Goal: Task Accomplishment & Management: Use online tool/utility

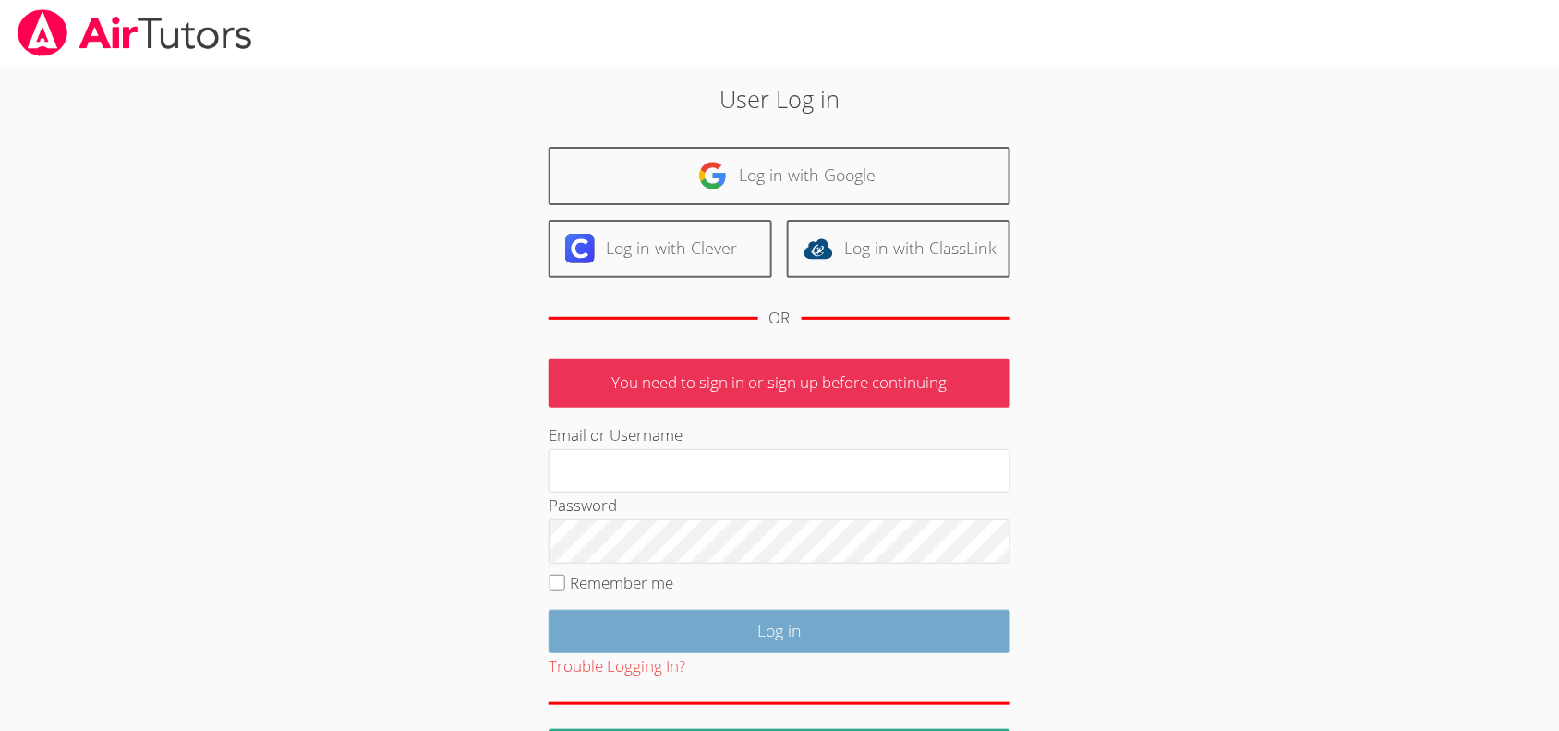
type input "[EMAIL_ADDRESS][DOMAIN_NAME]"
click at [732, 640] on input "Log in" at bounding box center [780, 631] width 462 height 43
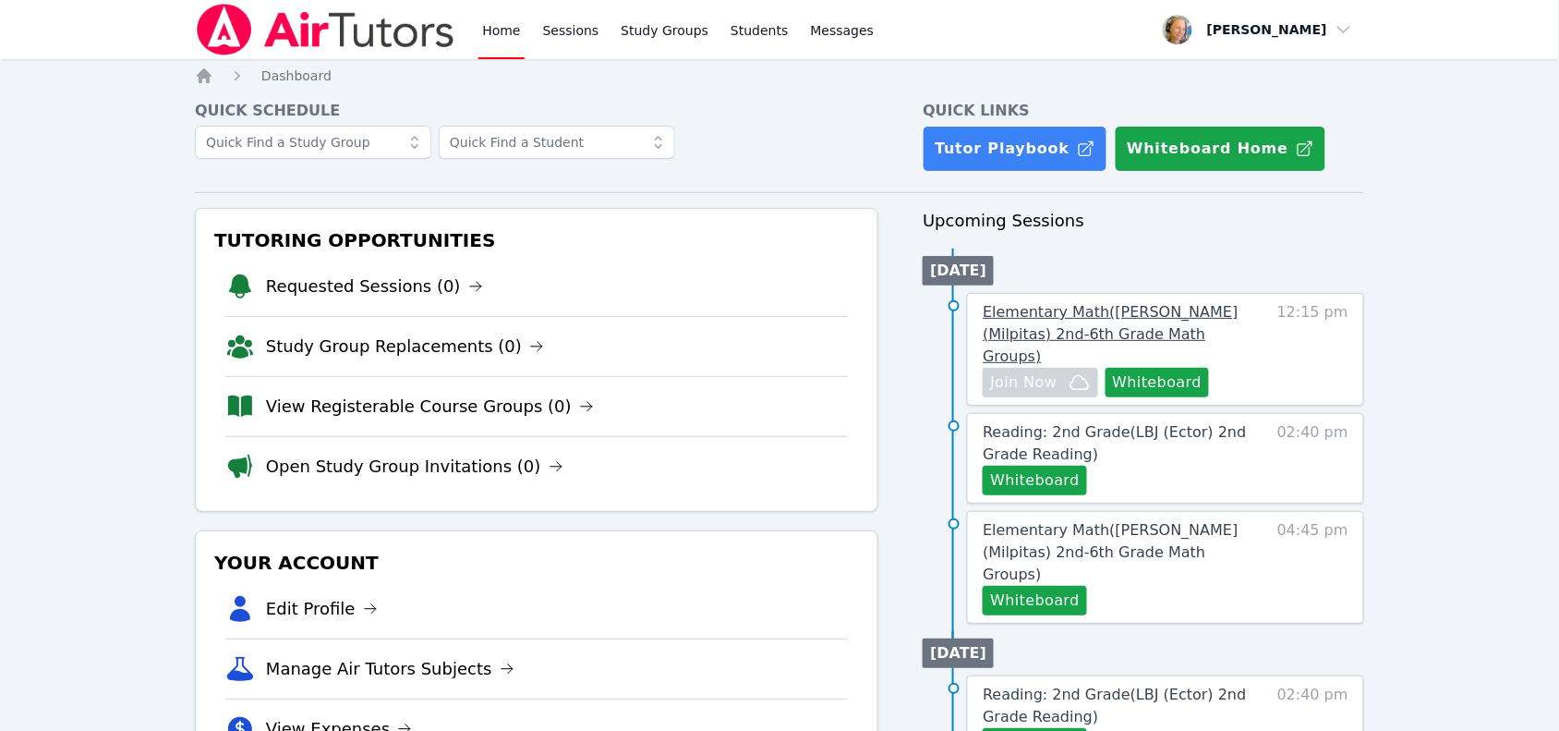
click at [1157, 320] on span "Elementary Math ( Spangler (Milpitas) 2nd-6th Grade Math Groups )" at bounding box center [1110, 334] width 255 height 62
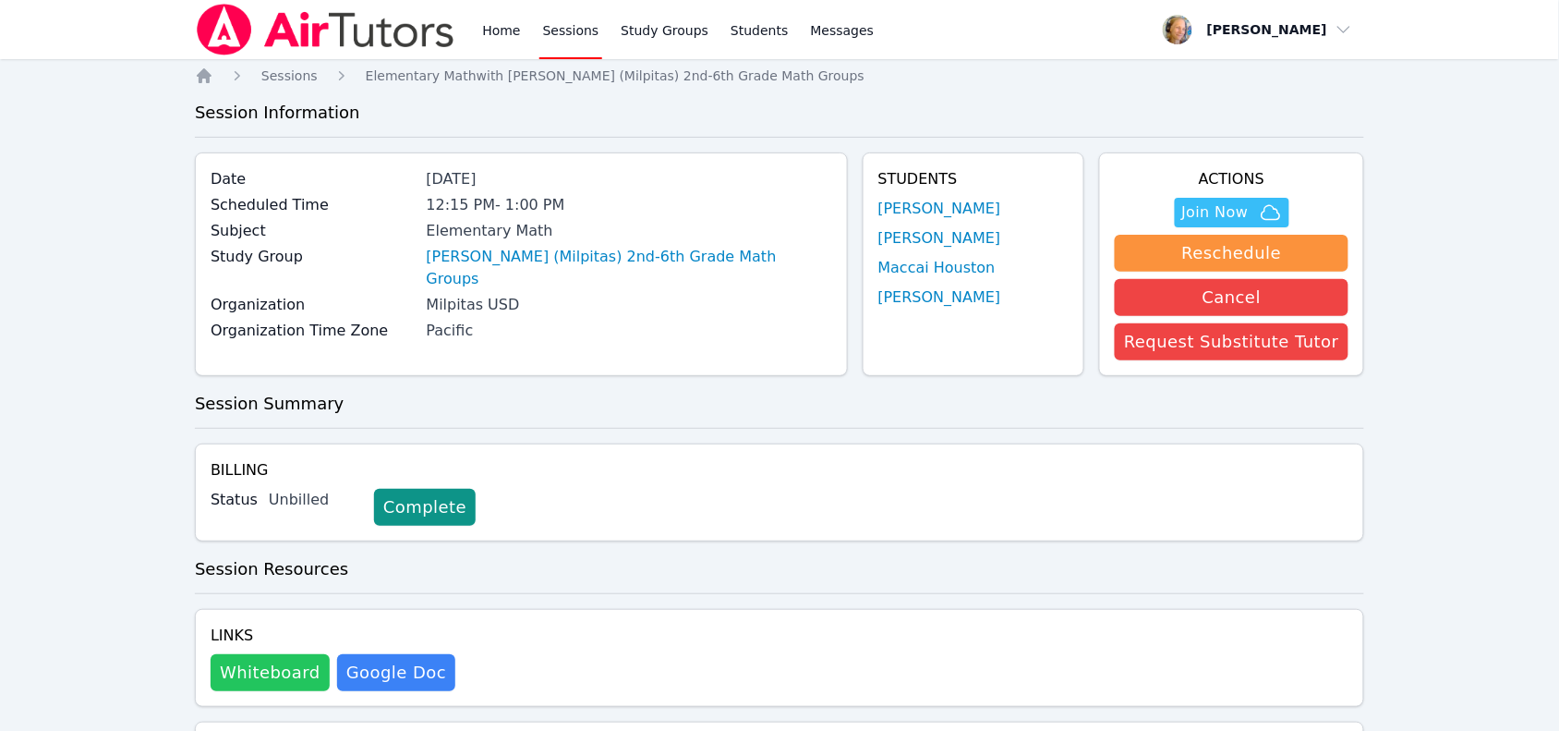
click at [283, 666] on button "Whiteboard" at bounding box center [270, 672] width 119 height 37
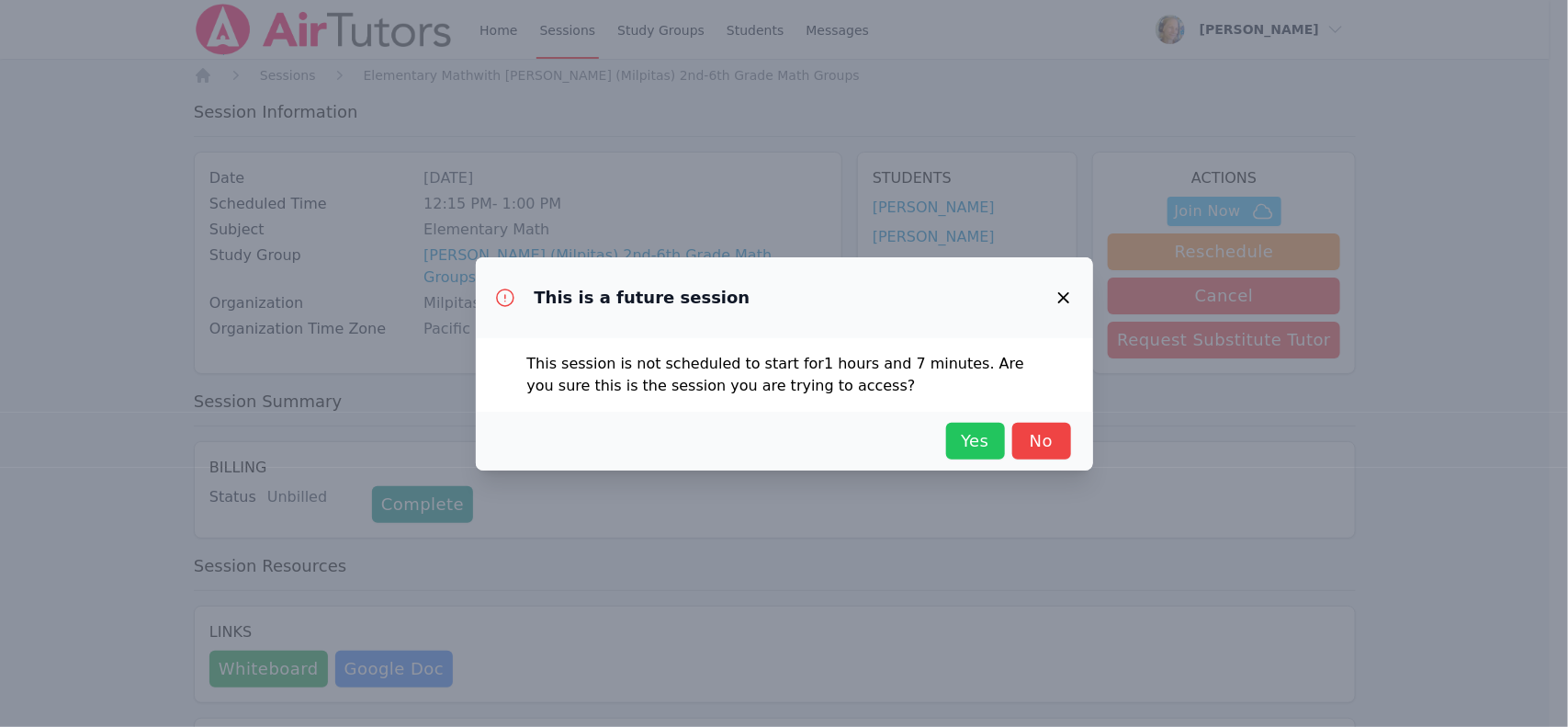
click at [970, 455] on button "Yes" at bounding box center [974, 441] width 59 height 37
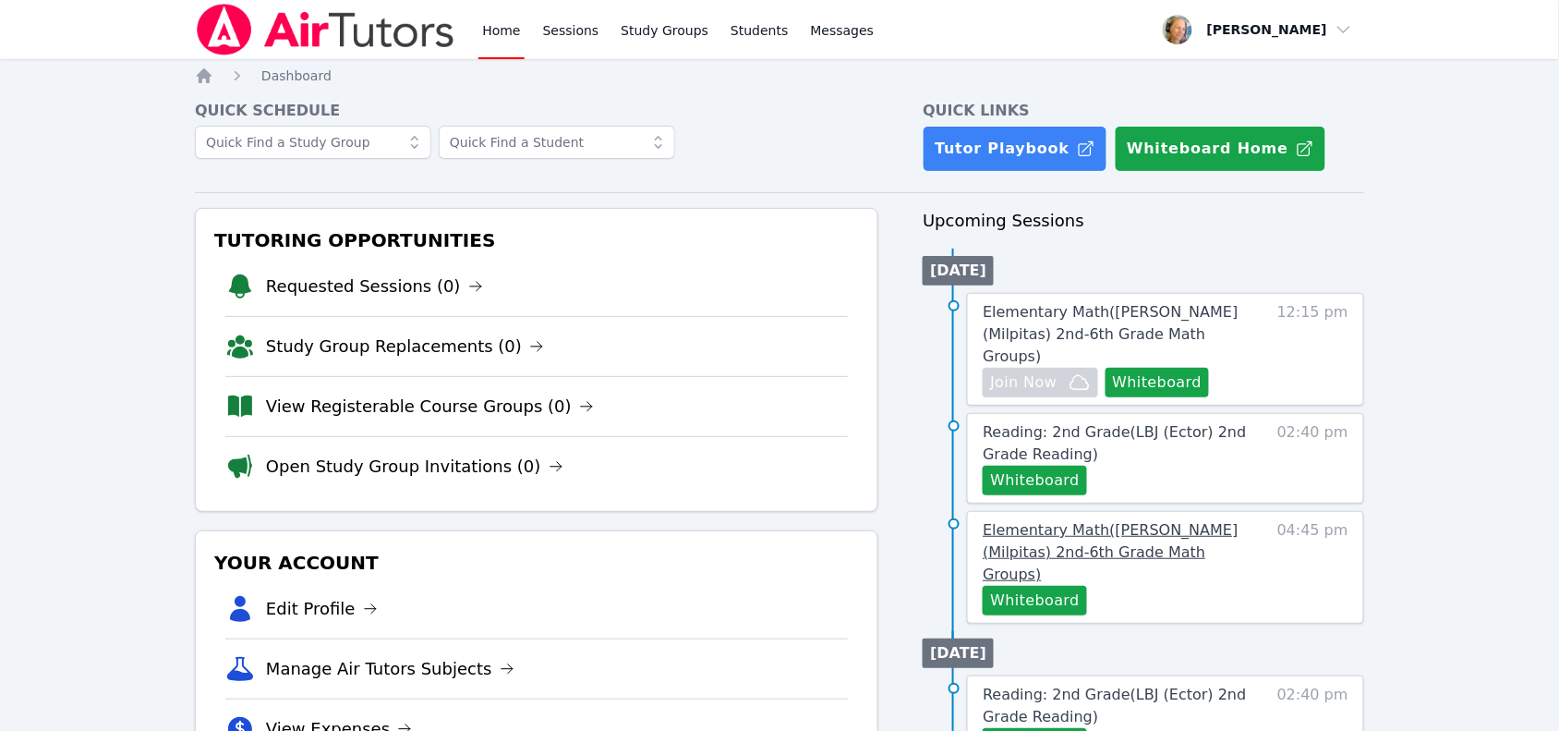
click at [1141, 527] on span "Elementary Math ( Pomeroy (Milpitas) 2nd-6th Grade Math Groups )" at bounding box center [1110, 552] width 255 height 62
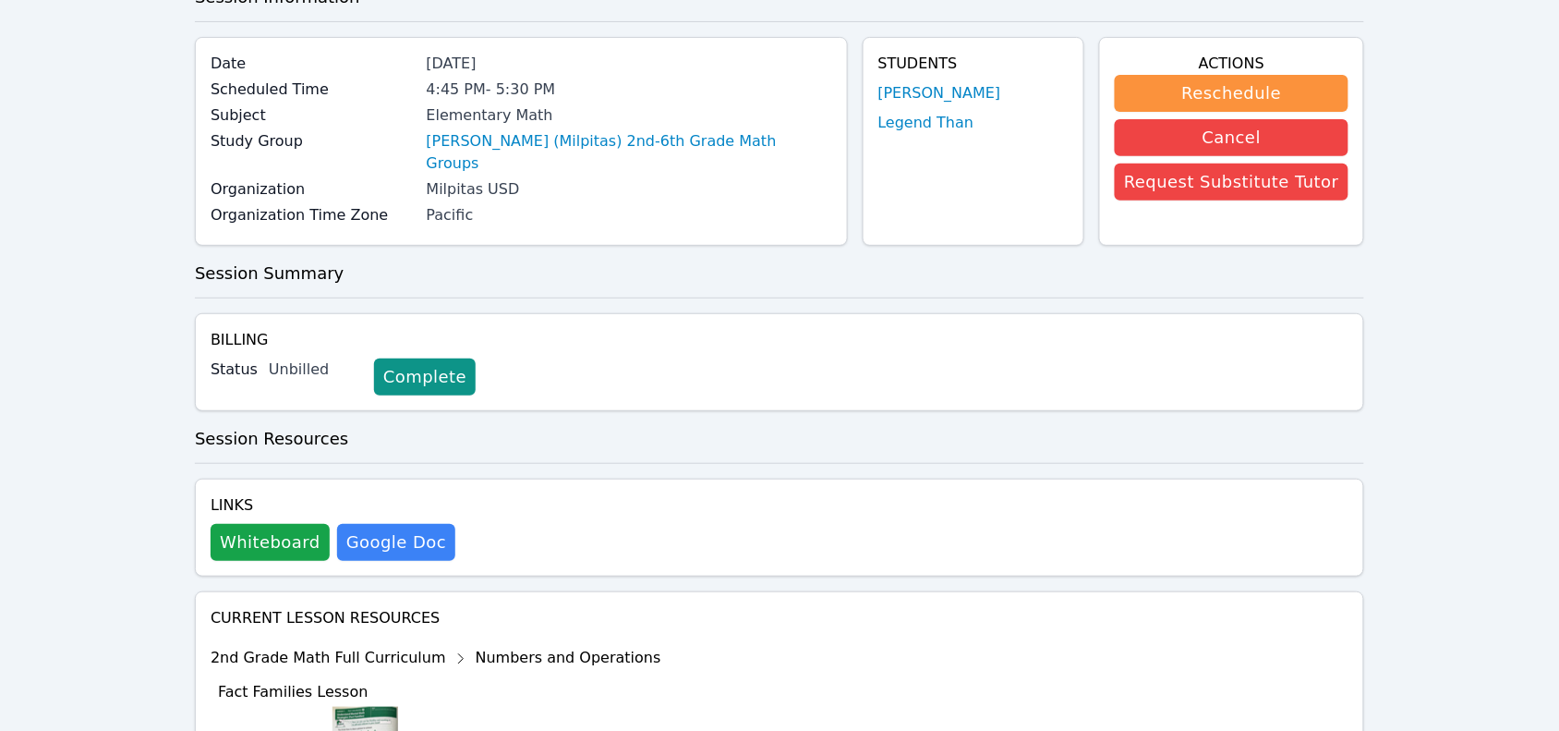
scroll to position [231, 0]
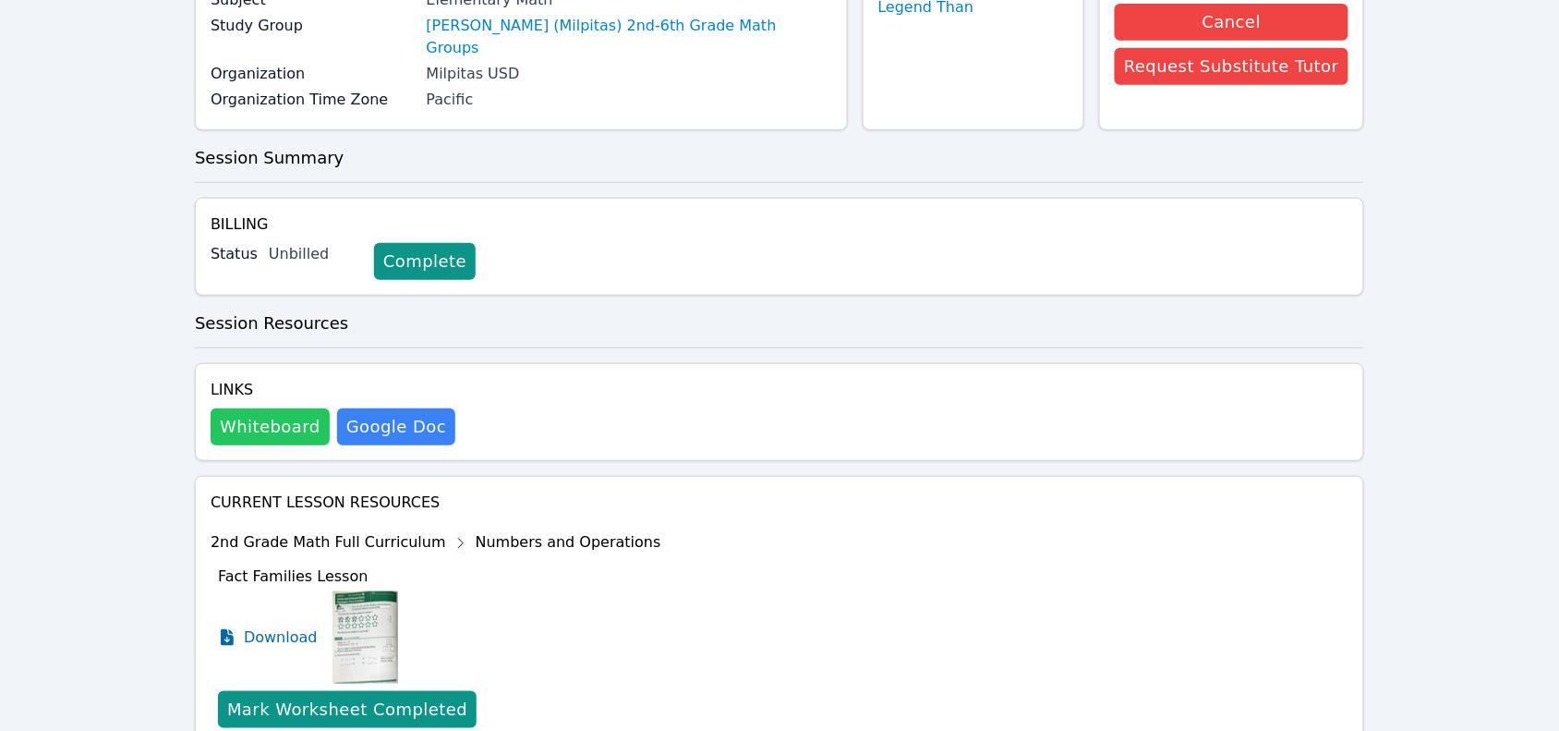
click at [293, 408] on button "Whiteboard" at bounding box center [270, 426] width 119 height 37
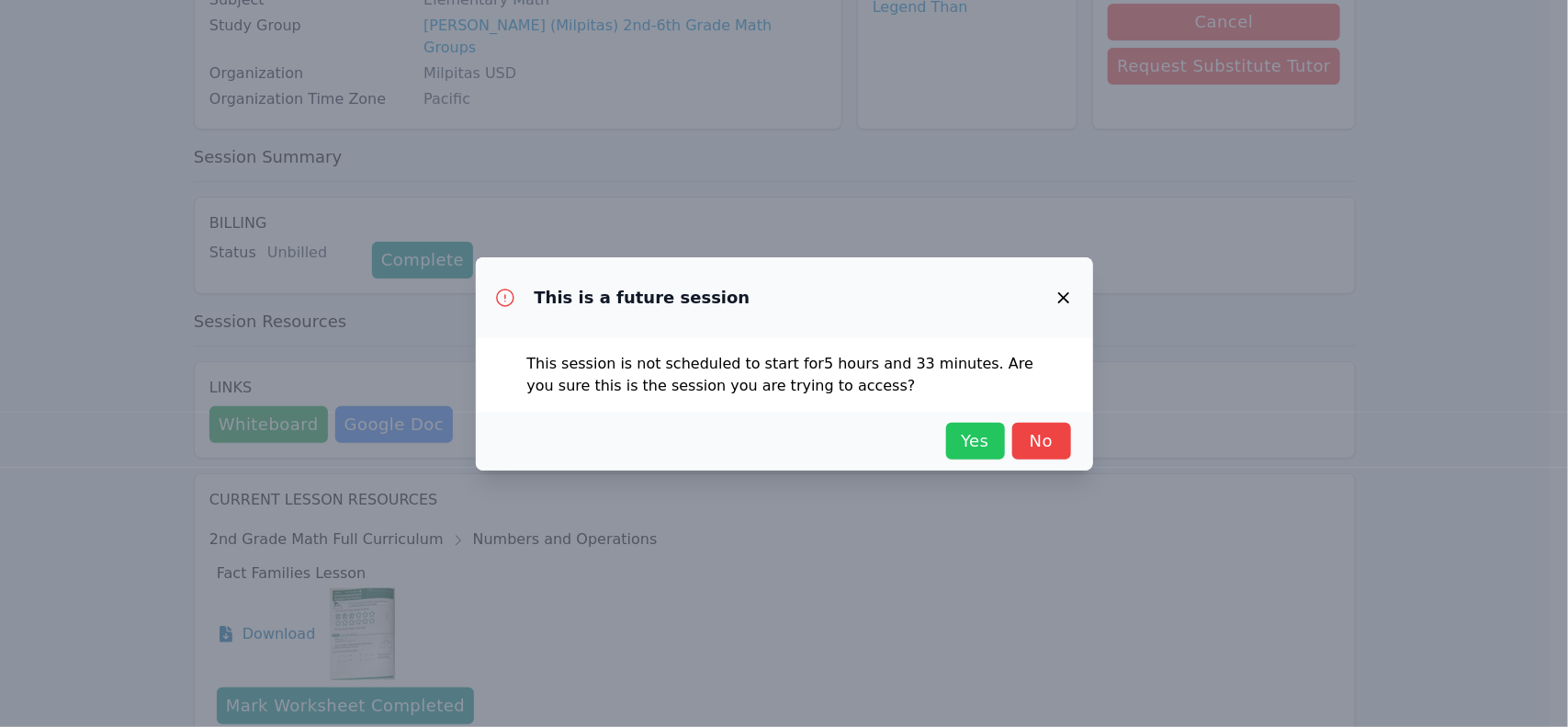
click at [952, 432] on button "Yes" at bounding box center [974, 441] width 59 height 37
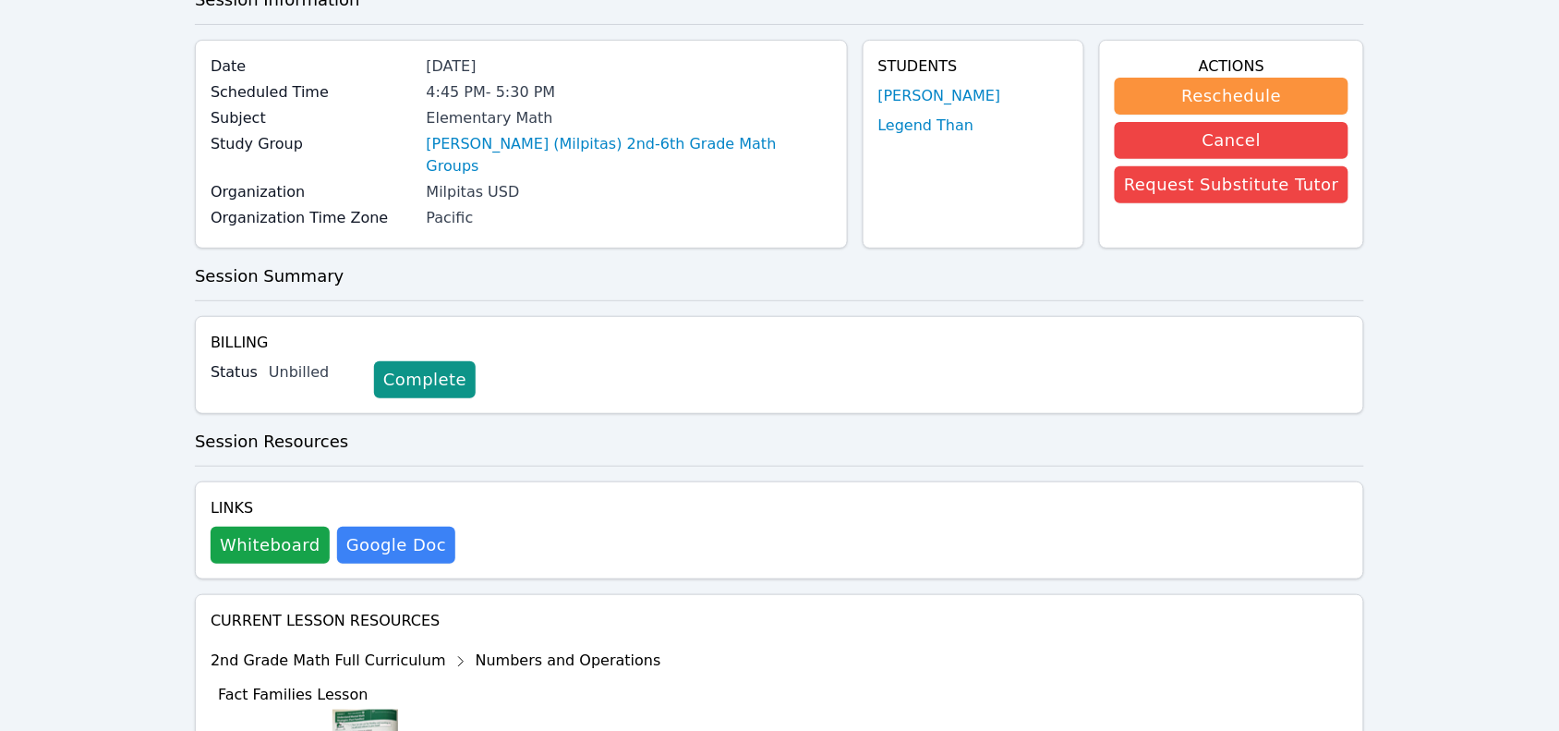
scroll to position [0, 0]
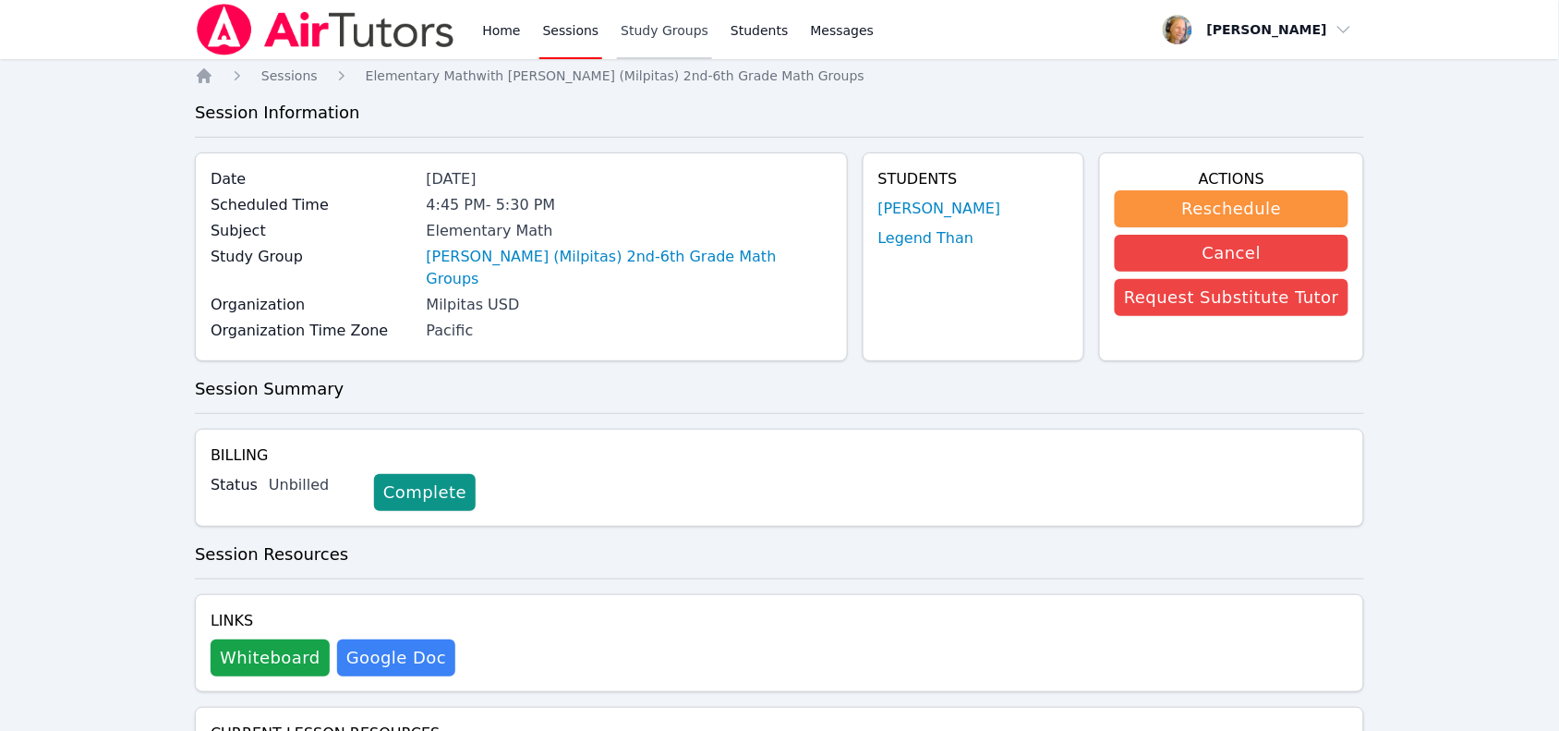
click at [672, 39] on link "Study Groups" at bounding box center [664, 29] width 95 height 59
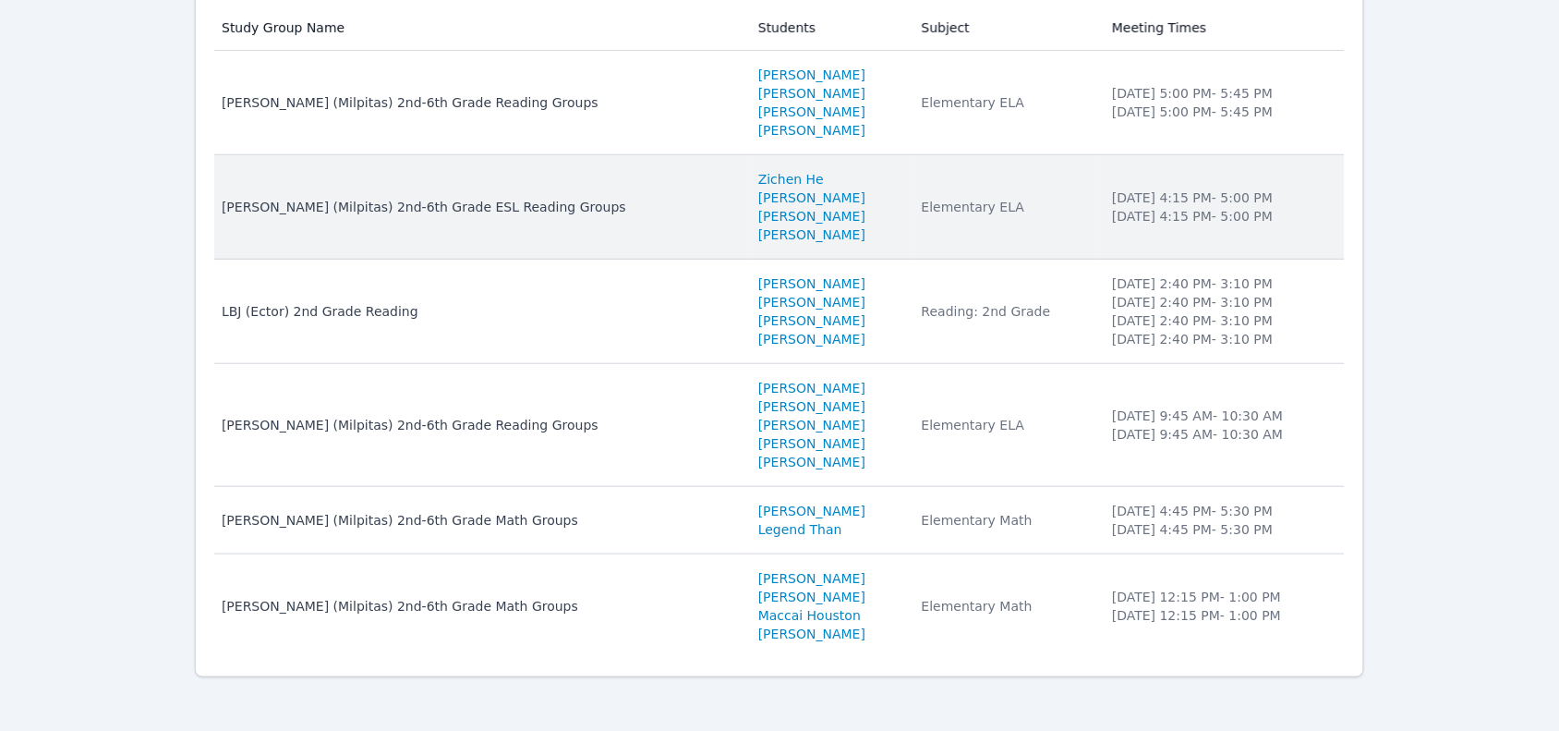
scroll to position [260, 0]
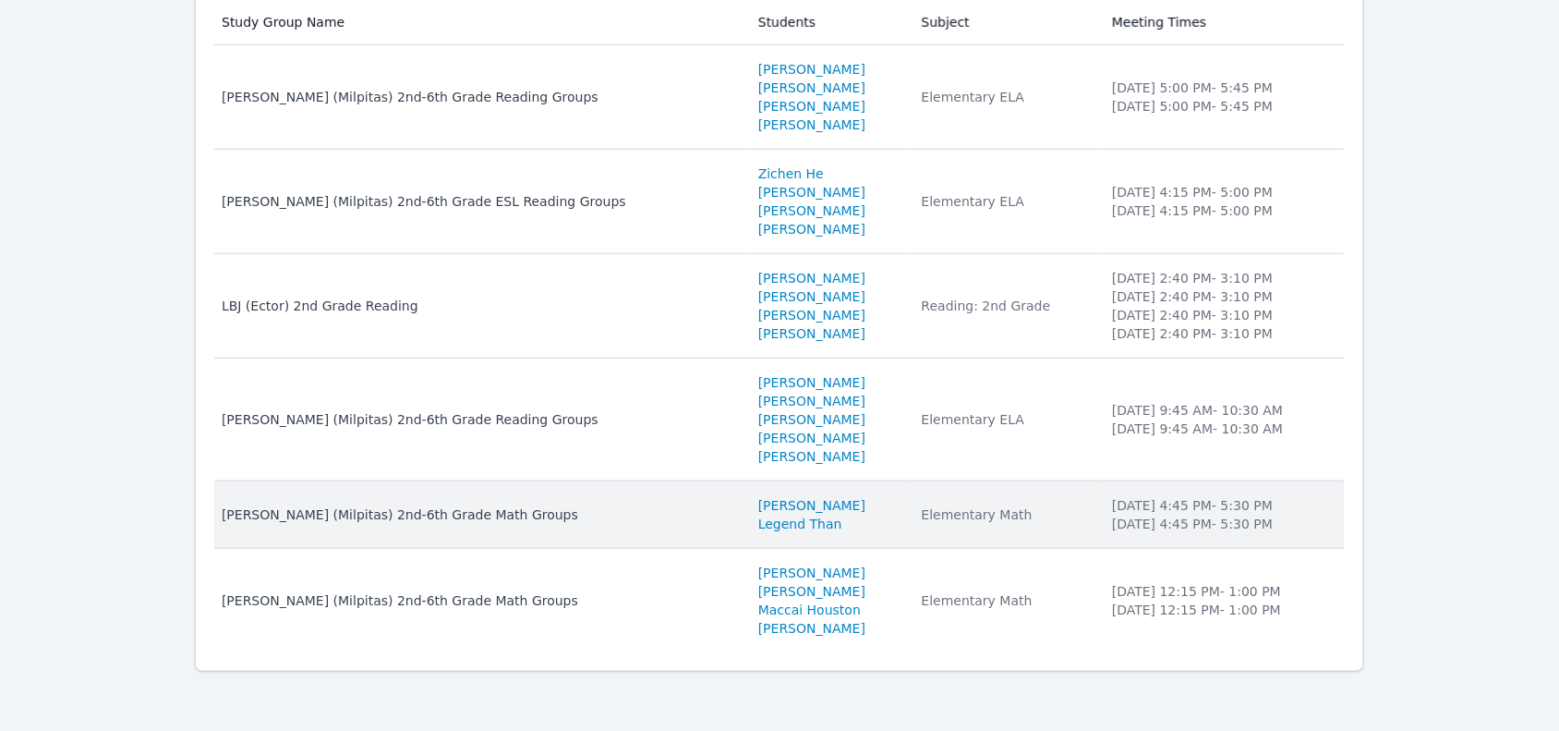
click at [922, 515] on div "Elementary Math" at bounding box center [1006, 514] width 168 height 18
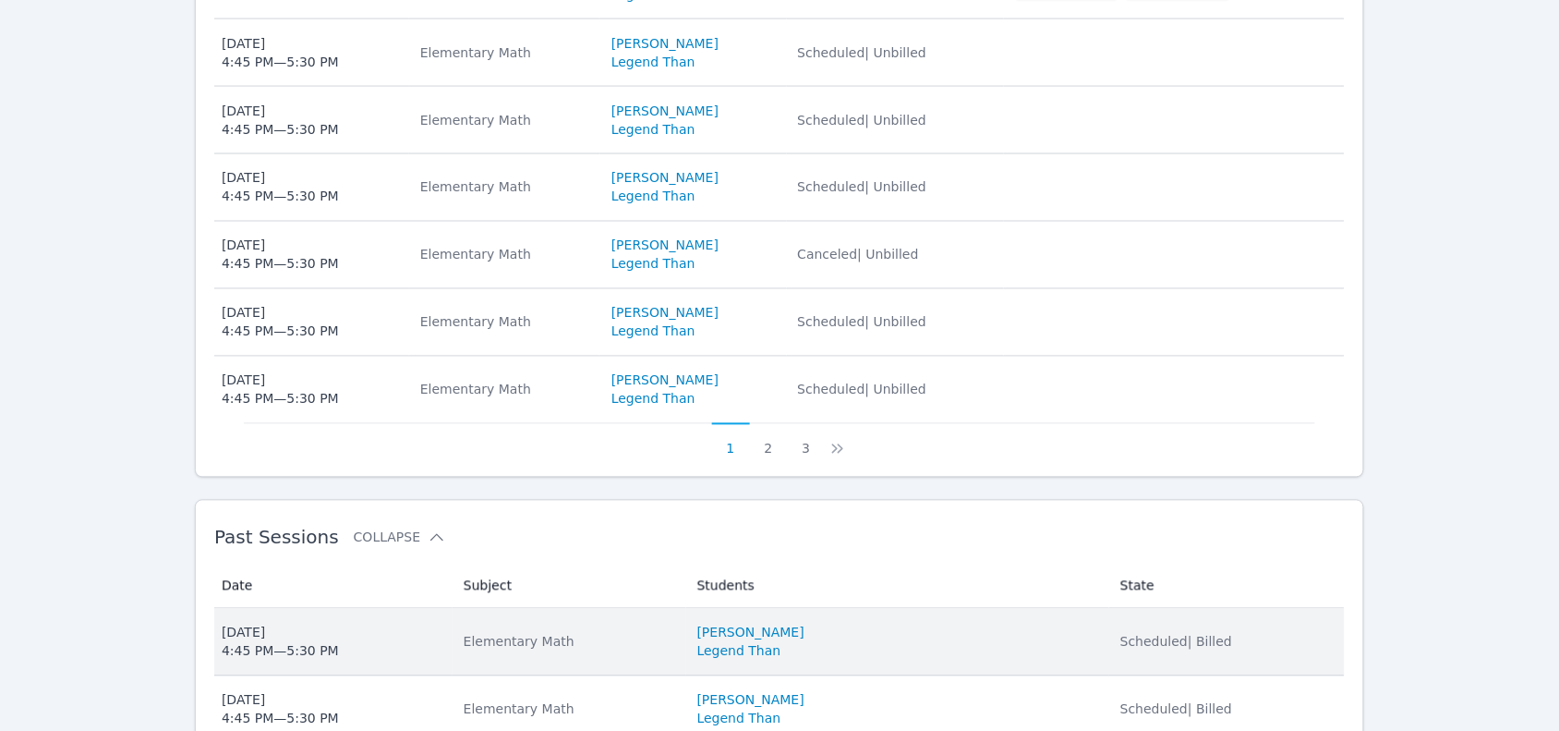
scroll to position [924, 0]
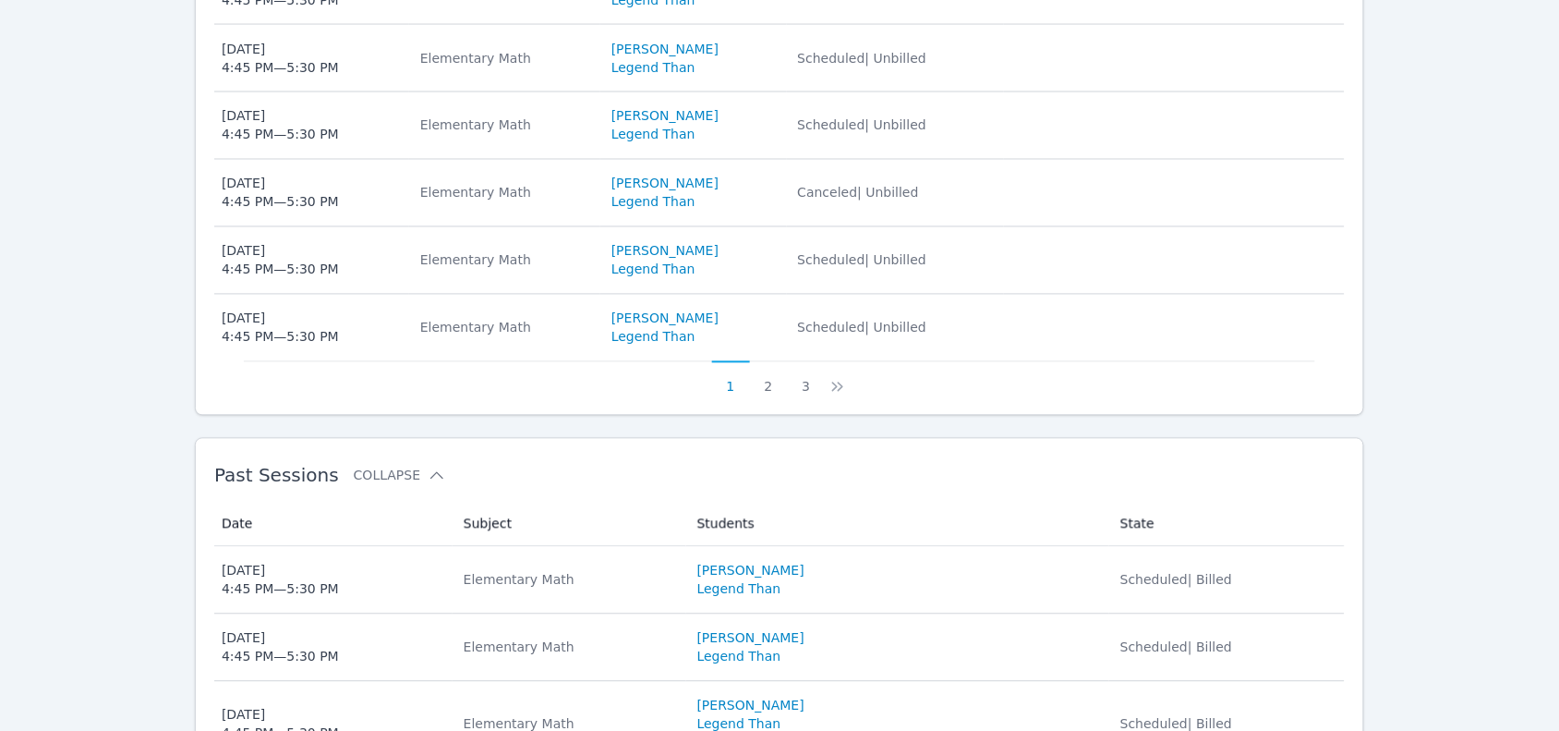
click at [942, 560] on td "Students Maya Gardner Legend Than" at bounding box center [897, 580] width 423 height 67
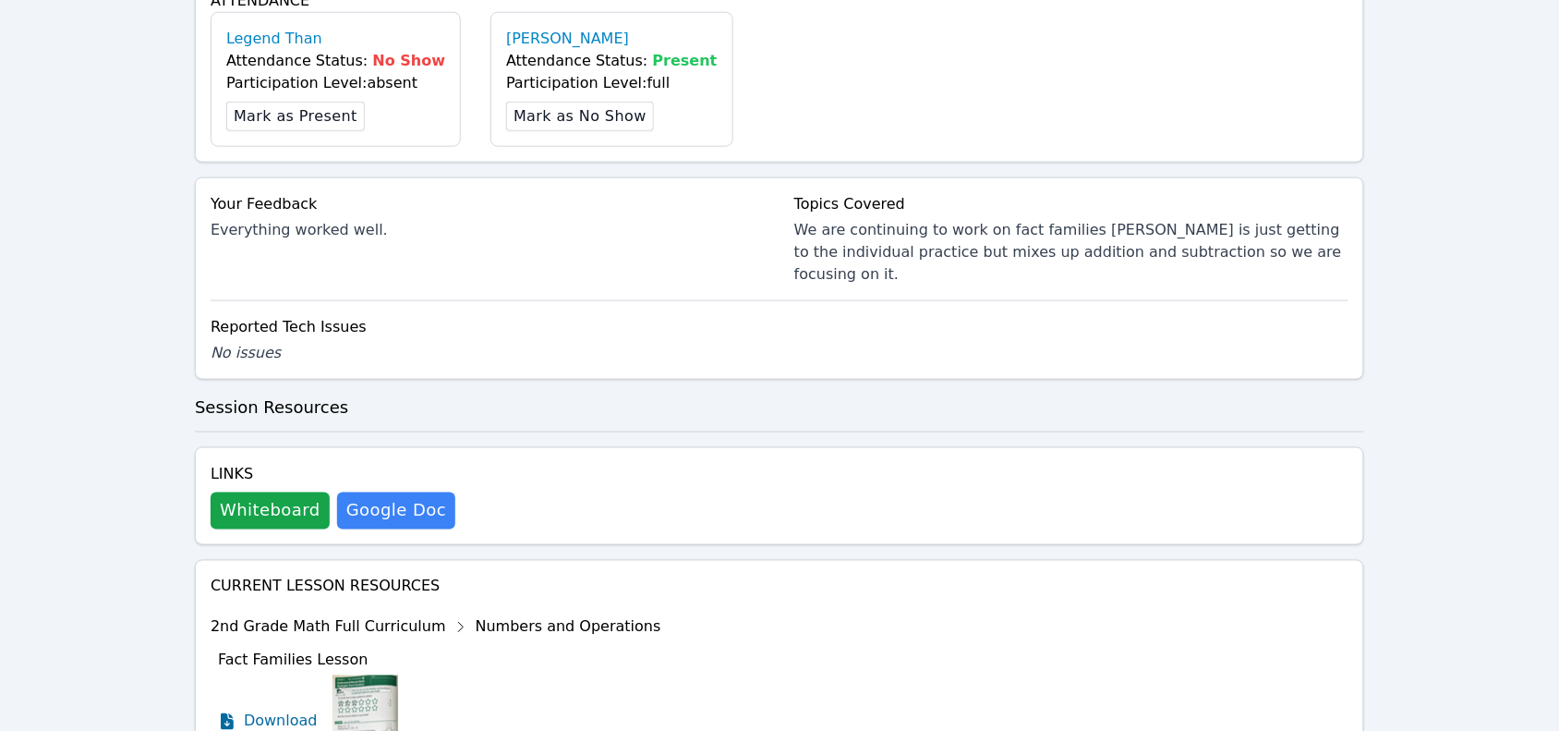
scroll to position [577, 0]
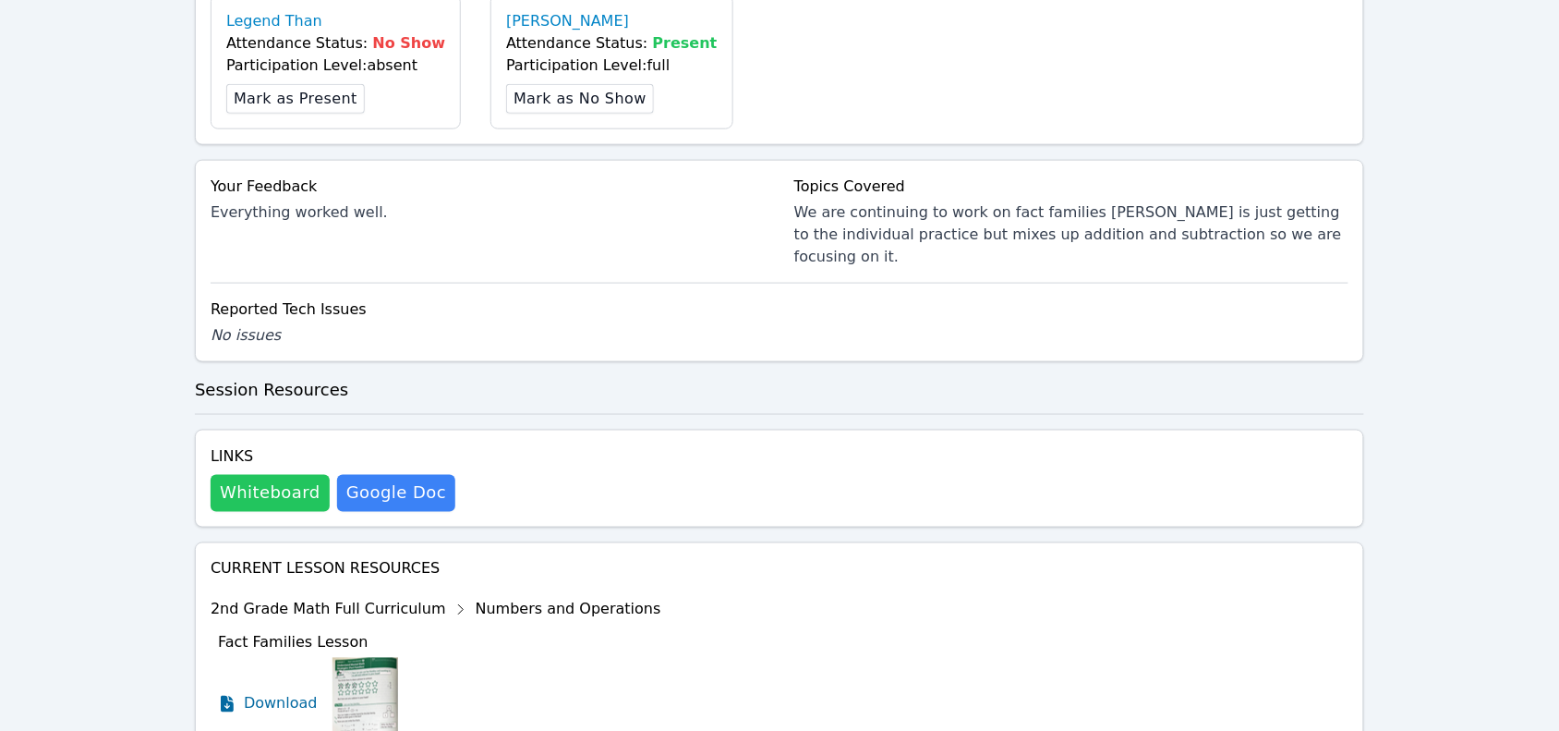
click at [268, 475] on button "Whiteboard" at bounding box center [270, 493] width 119 height 37
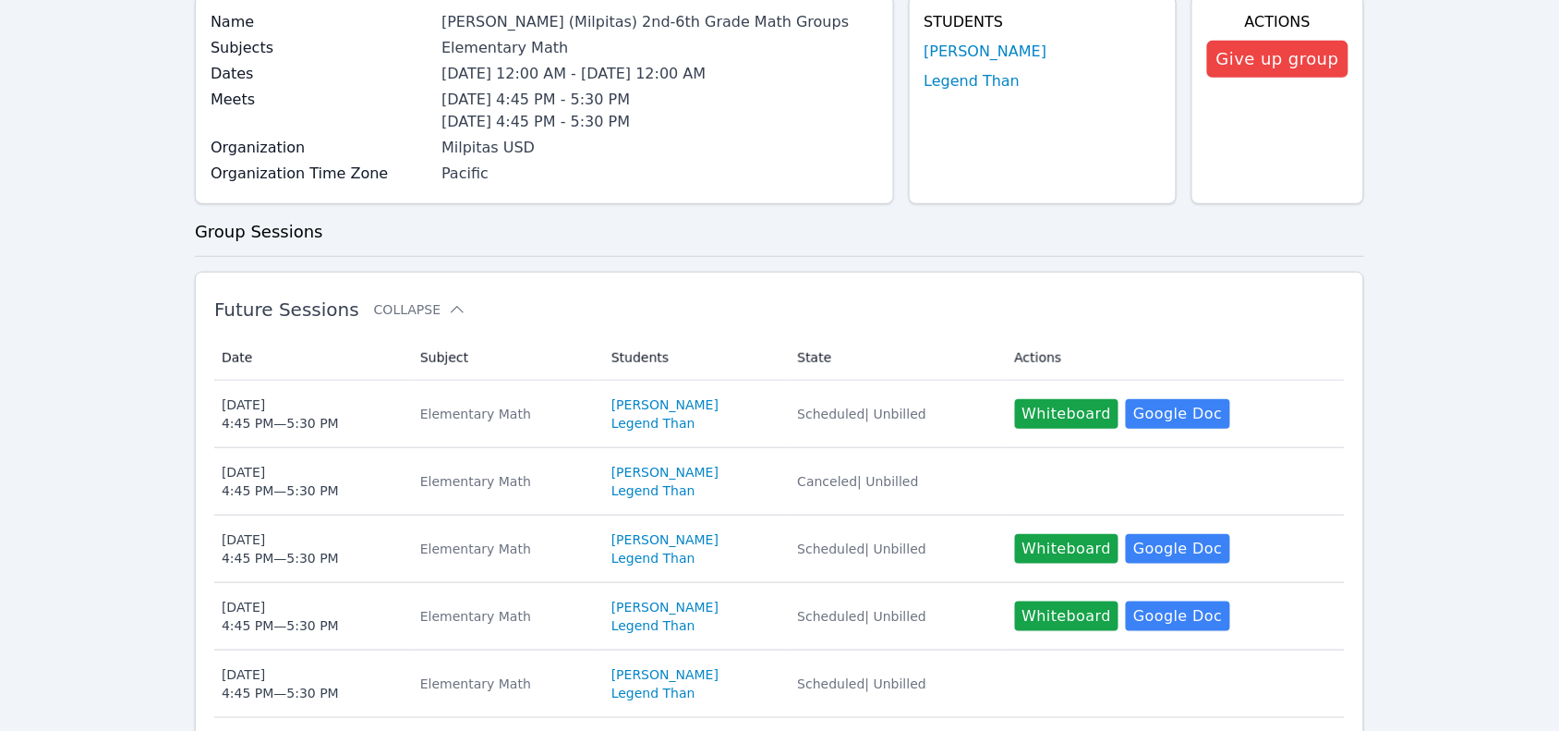
scroll to position [346, 0]
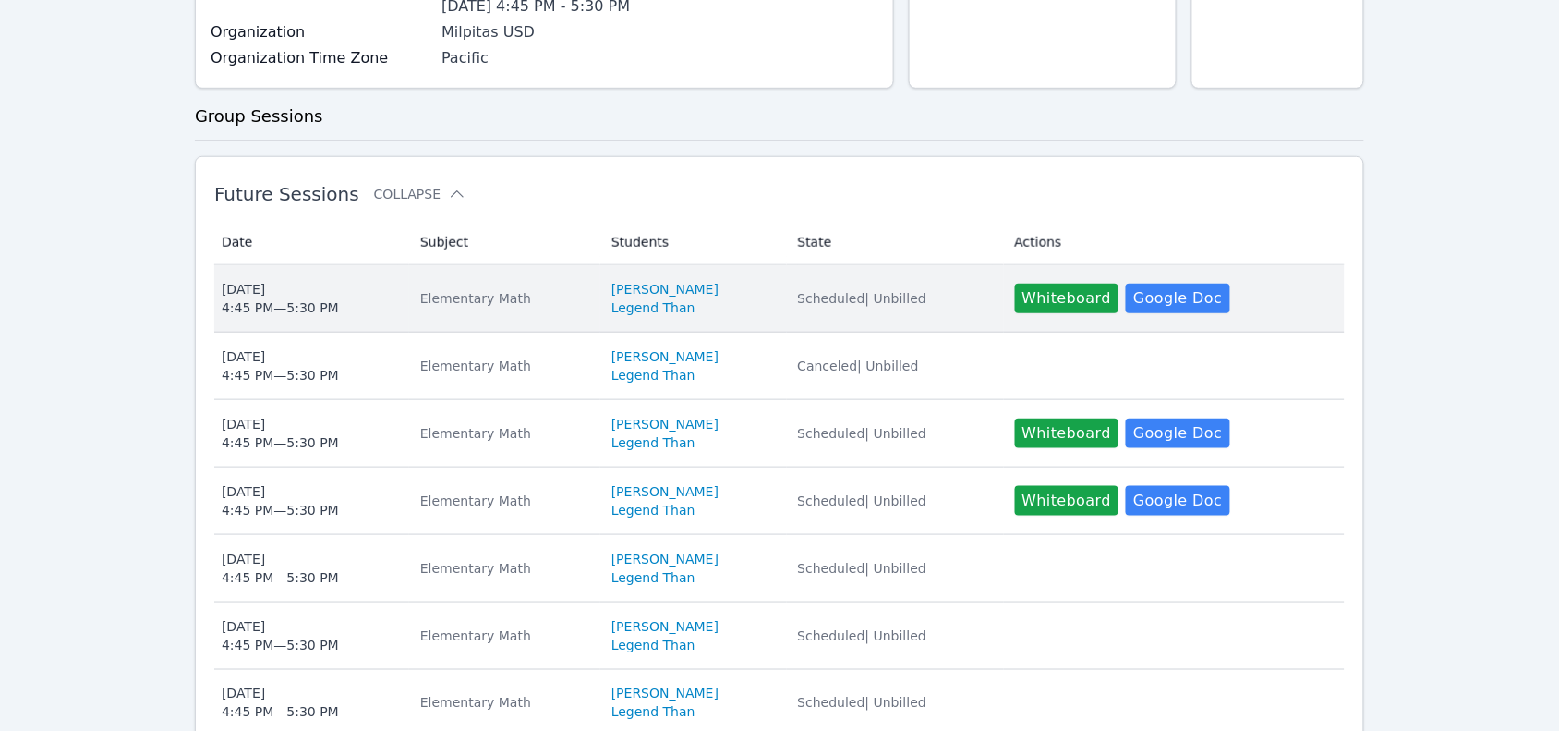
click at [933, 310] on td "State Scheduled | Unbilled" at bounding box center [895, 298] width 217 height 67
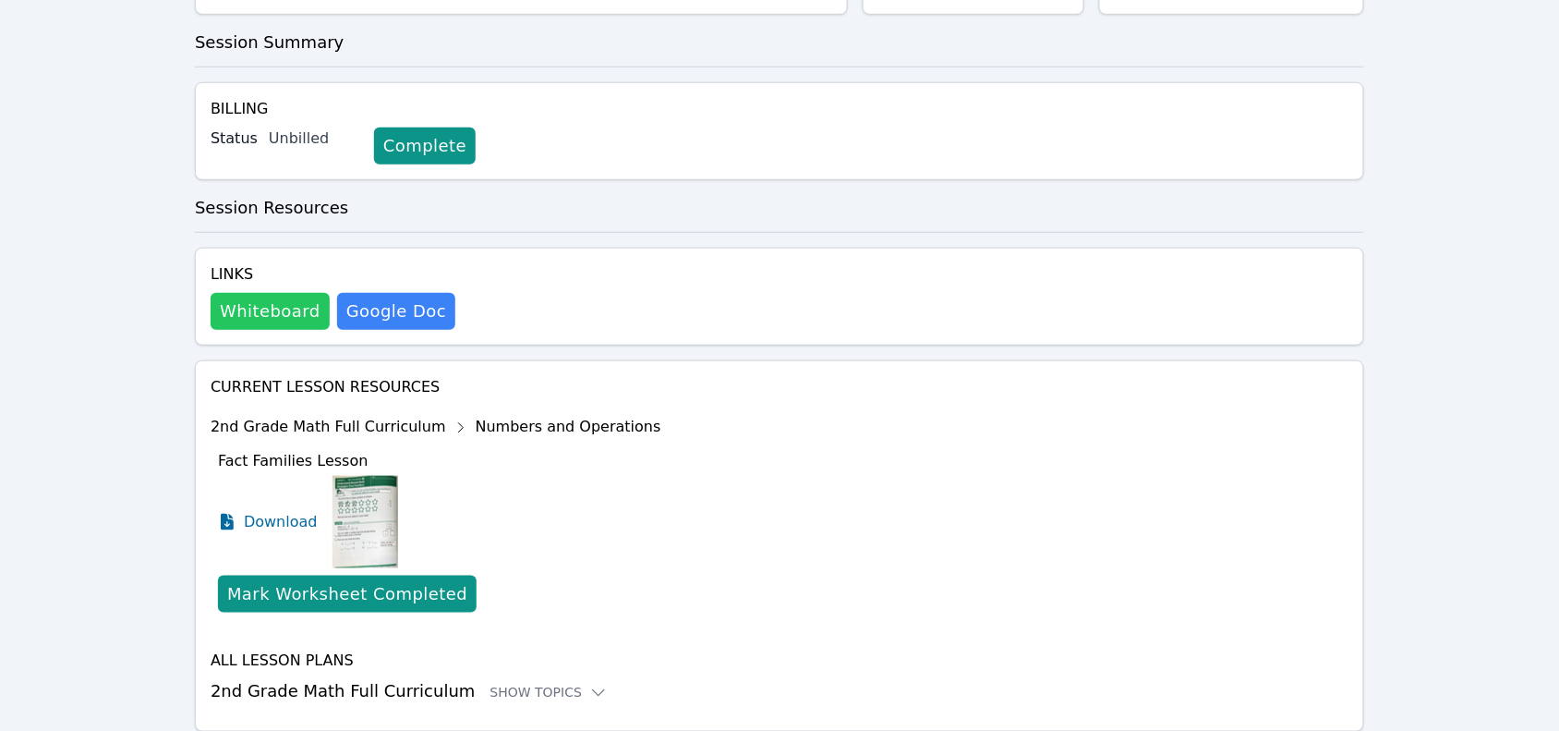
click at [236, 301] on button "Whiteboard" at bounding box center [270, 311] width 119 height 37
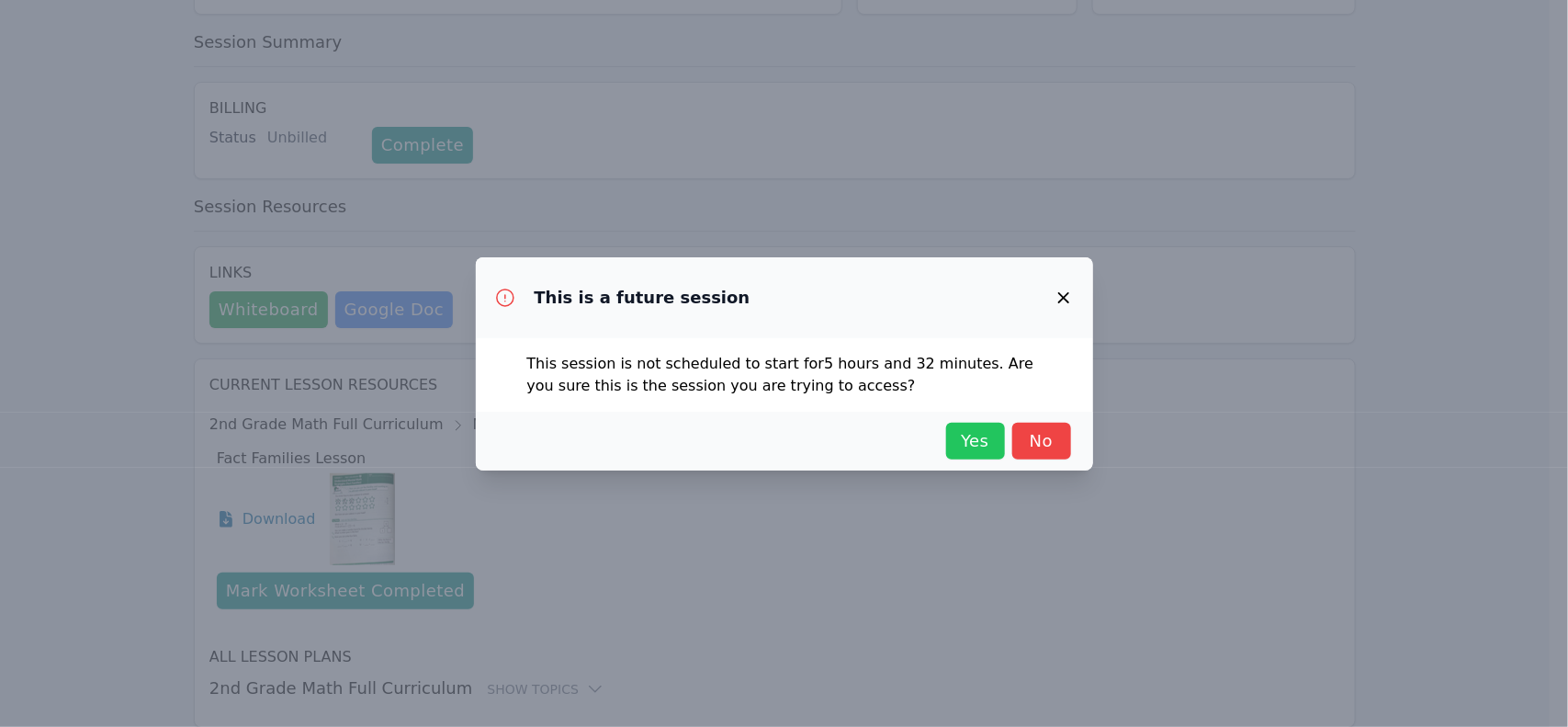
click at [959, 433] on span "Yes" at bounding box center [975, 441] width 41 height 26
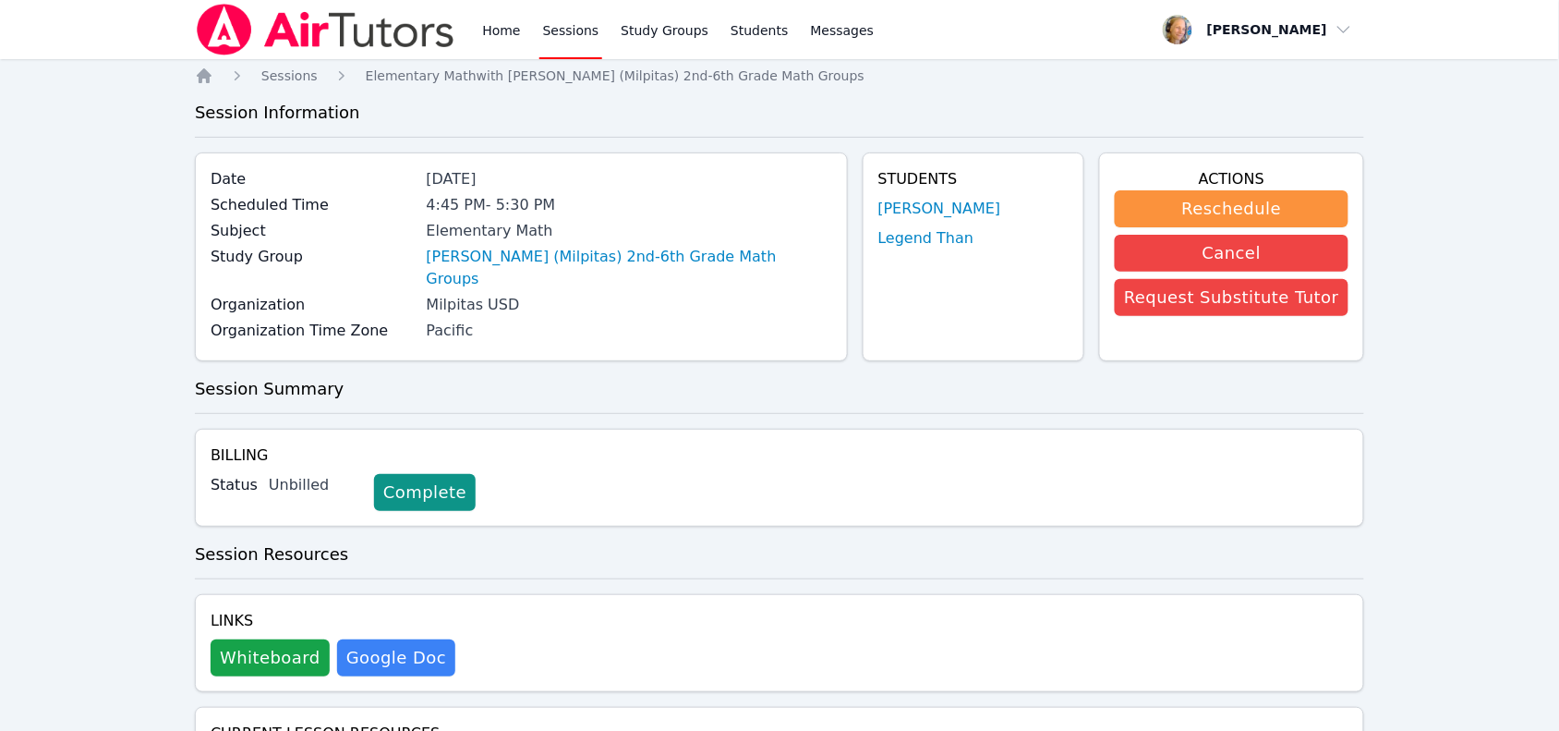
click at [189, 79] on div "Home Sessions Study Groups Students Messages Open user menu Marie Steinberg Ope…" at bounding box center [779, 568] width 1559 height 1137
click at [205, 76] on icon "Breadcrumb" at bounding box center [204, 75] width 15 height 15
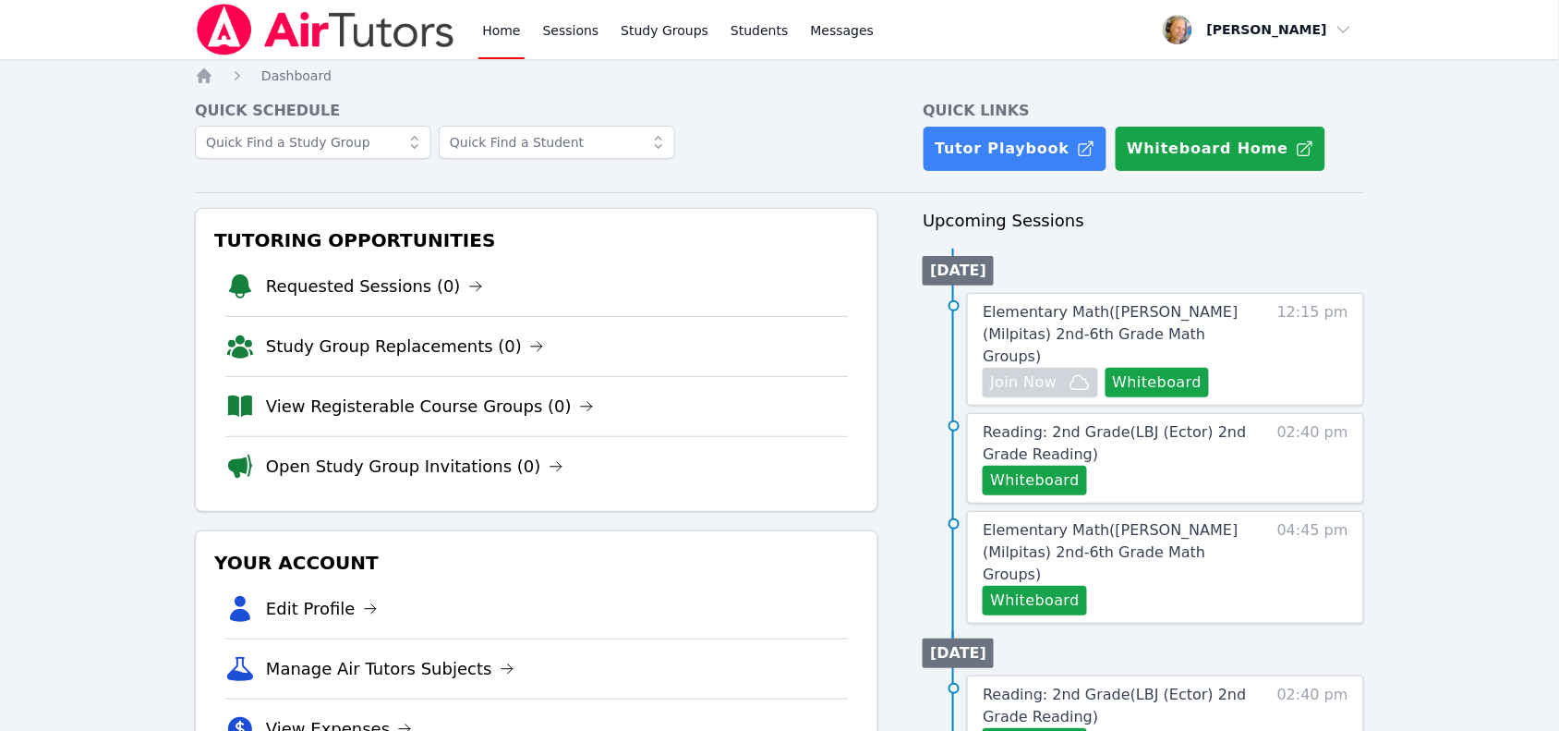
click at [1161, 423] on span "Reading: 2nd Grade ( LBJ (Ector) 2nd Grade Reading )" at bounding box center [1114, 443] width 263 height 40
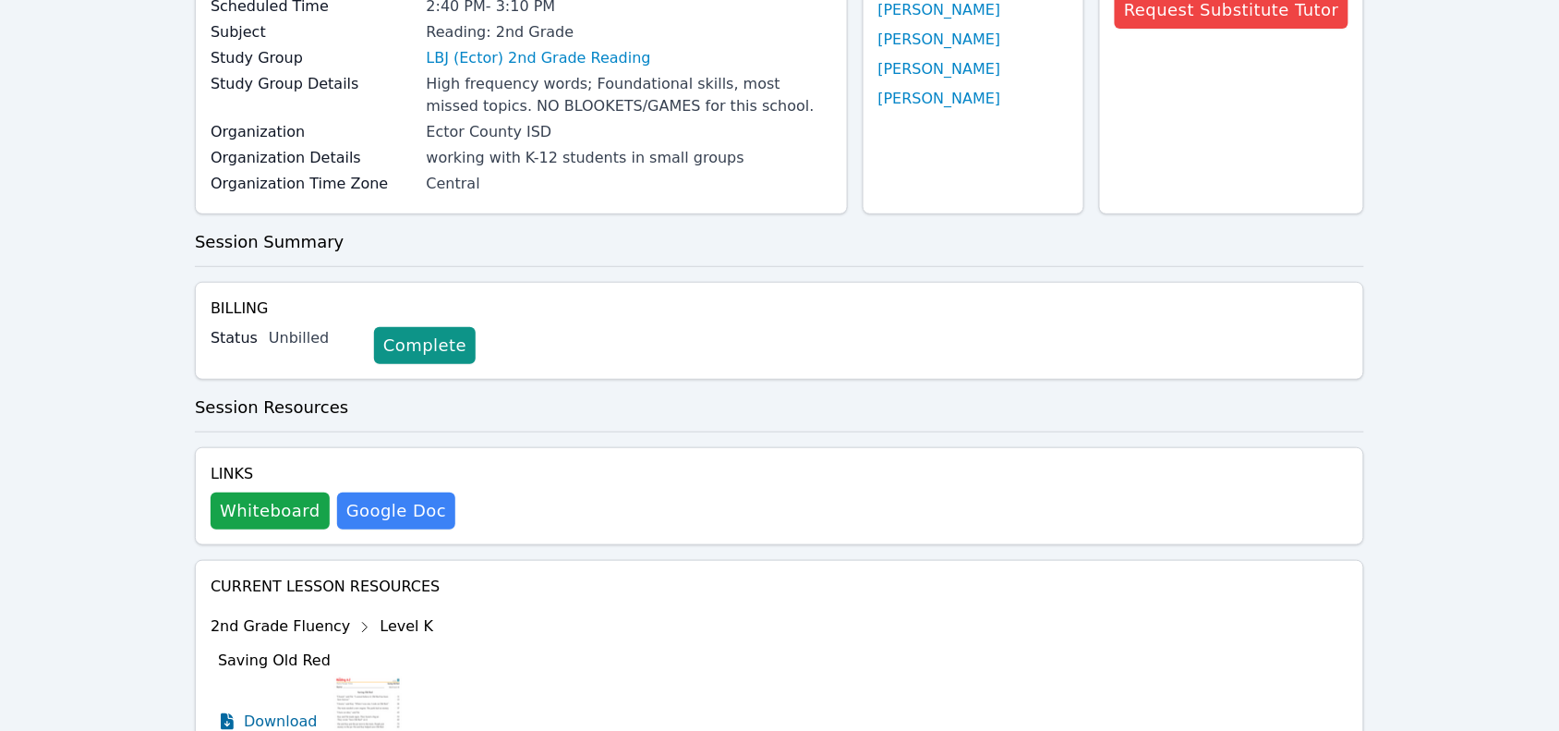
scroll to position [346, 0]
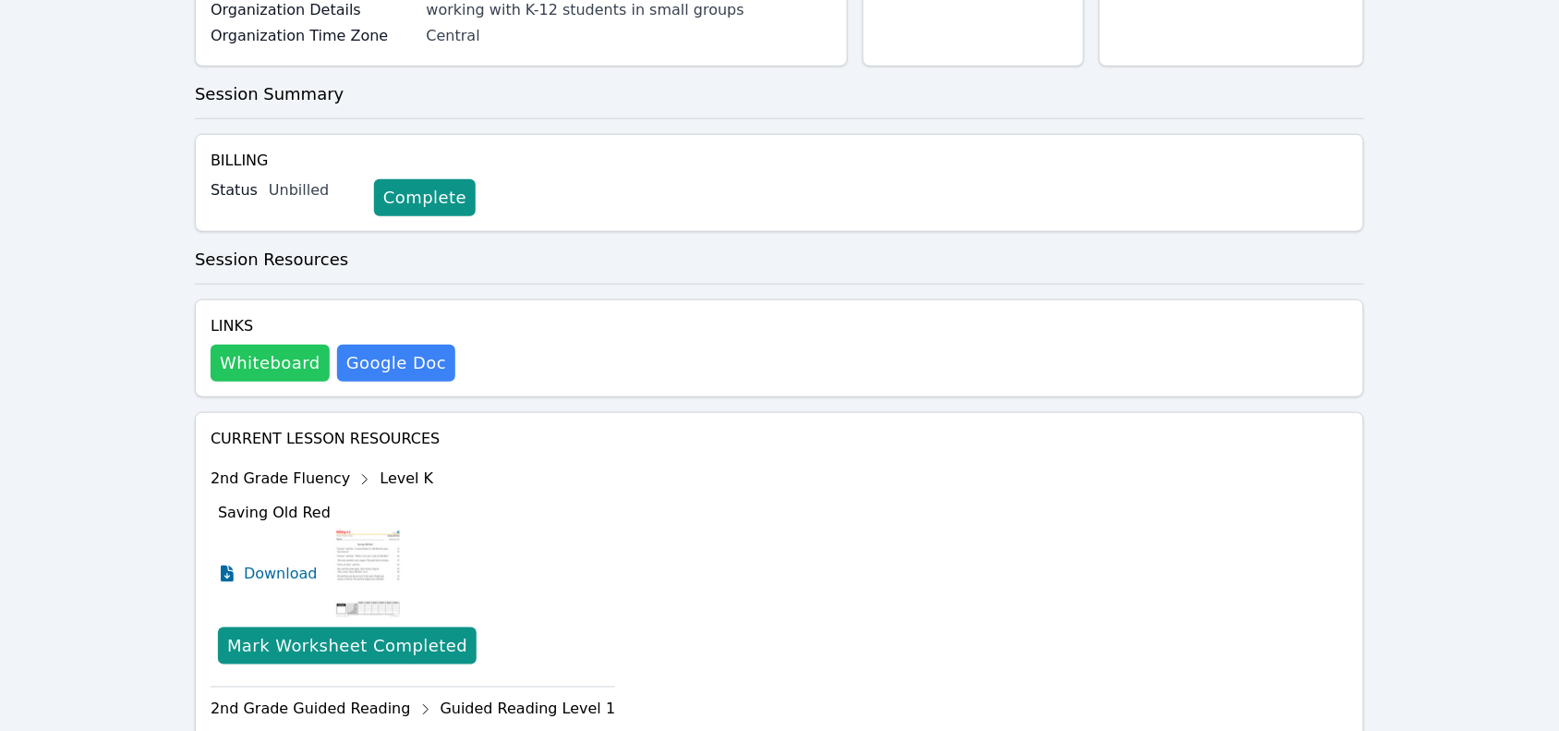
click at [241, 363] on button "Whiteboard" at bounding box center [270, 363] width 119 height 37
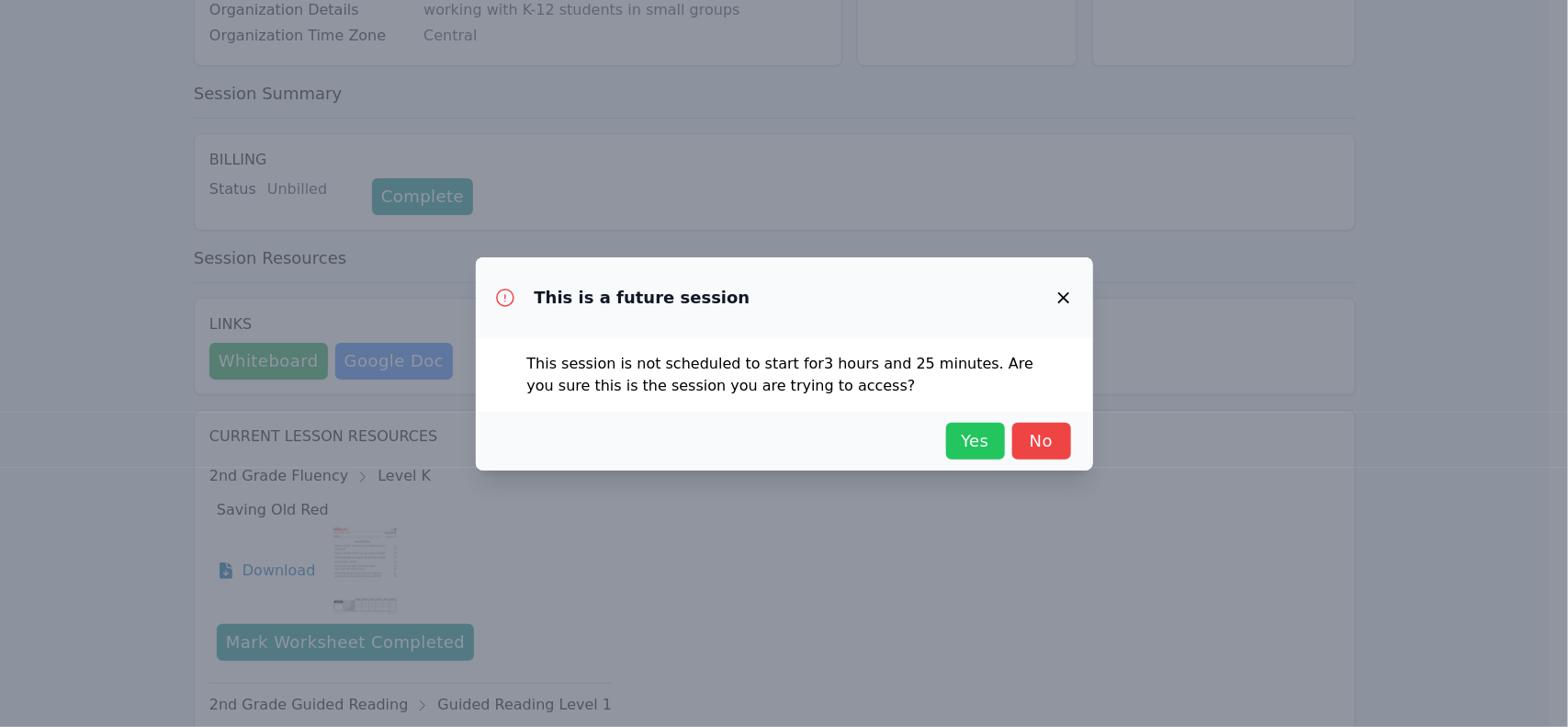
click at [960, 451] on span "Yes" at bounding box center [975, 441] width 41 height 26
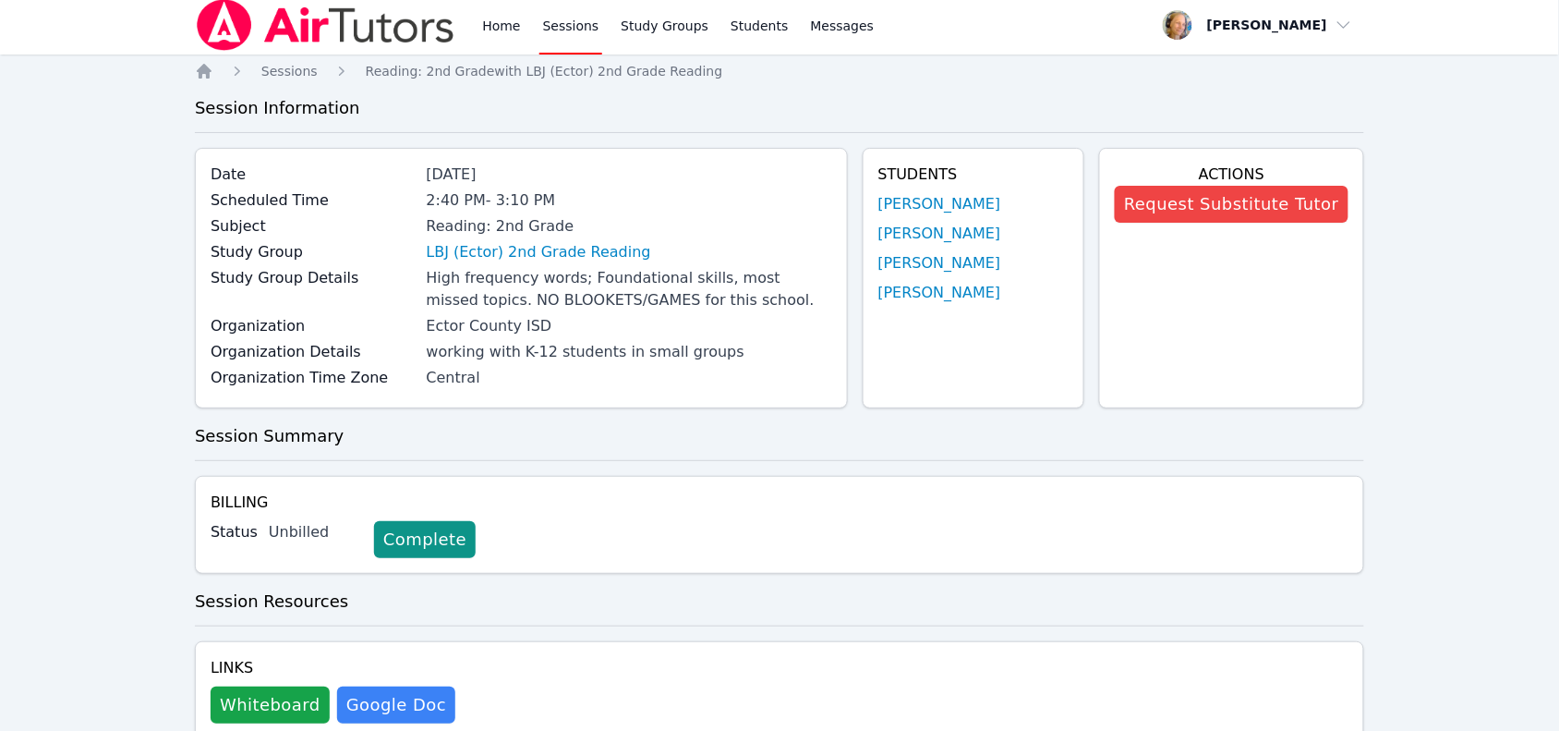
scroll to position [0, 0]
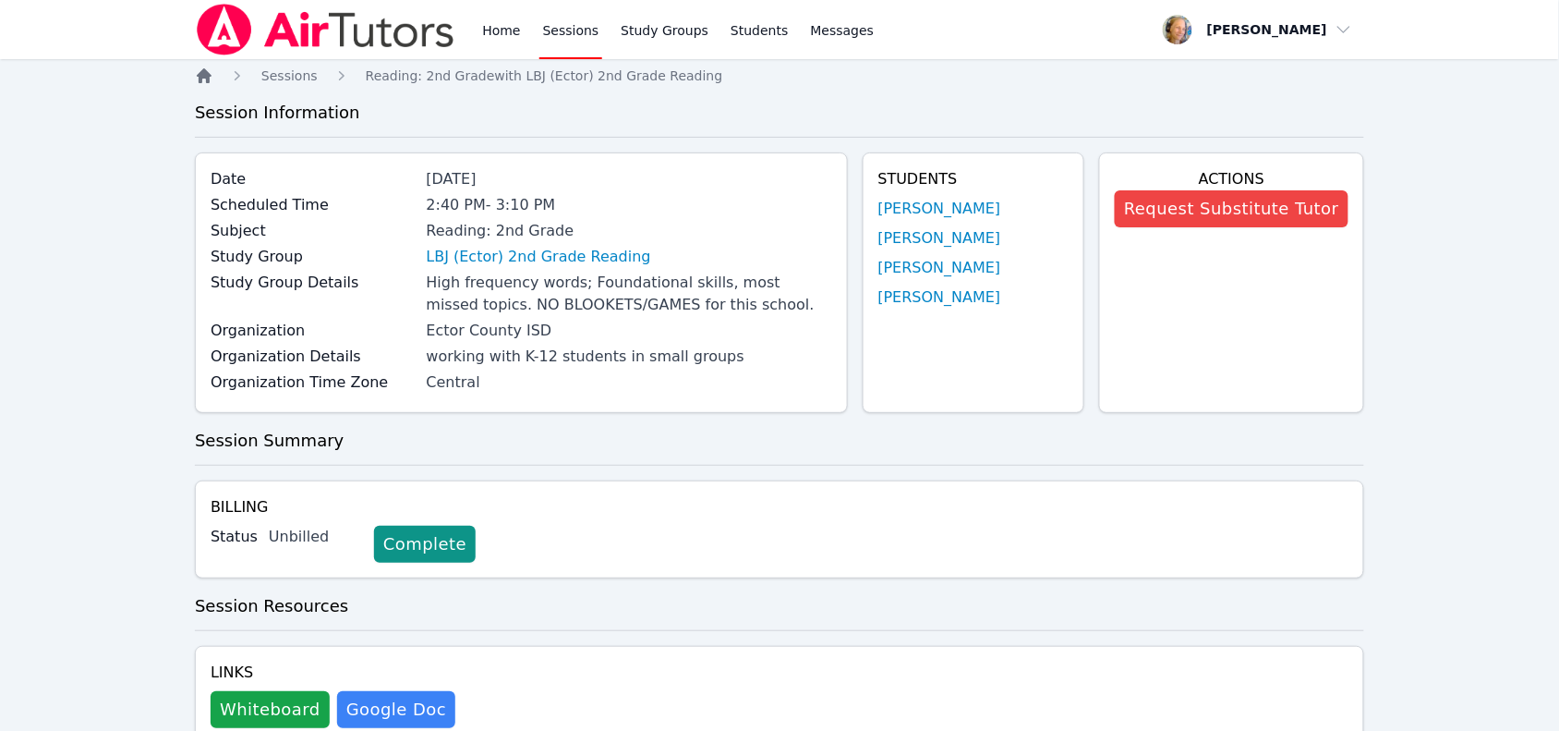
click at [210, 79] on icon "Breadcrumb" at bounding box center [204, 76] width 18 height 18
